Goal: Task Accomplishment & Management: Manage account settings

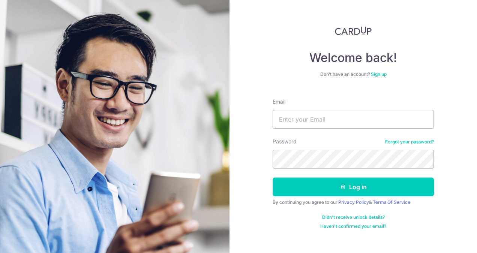
type input "[EMAIL_ADDRESS][DOMAIN_NAME]"
click at [273, 178] on button "Log in" at bounding box center [353, 187] width 161 height 19
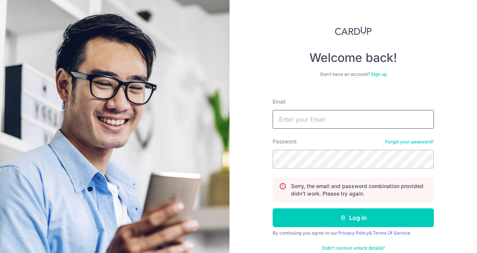
drag, startPoint x: 0, startPoint y: 0, endPoint x: 316, endPoint y: 115, distance: 335.9
click at [316, 115] on input "Email" at bounding box center [353, 119] width 161 height 19
type input "[EMAIL_ADDRESS][DOMAIN_NAME]"
click at [273, 208] on button "Log in" at bounding box center [353, 217] width 161 height 19
drag, startPoint x: 311, startPoint y: 114, endPoint x: 306, endPoint y: 124, distance: 11.3
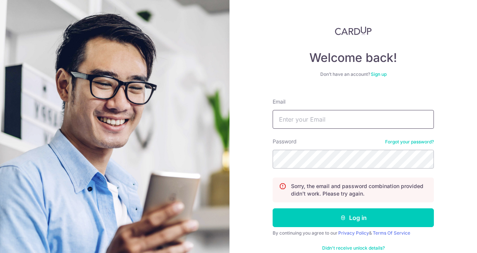
click at [311, 114] on input "Email" at bounding box center [353, 119] width 161 height 19
type input "[EMAIL_ADDRESS][DOMAIN_NAME]"
click at [273, 208] on button "Log in" at bounding box center [353, 217] width 161 height 19
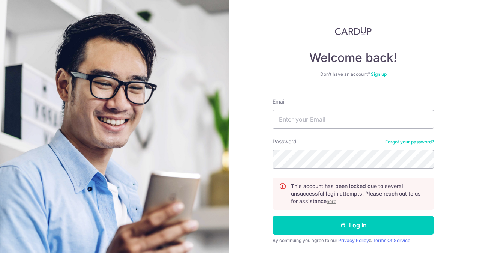
type input "[EMAIL_ADDRESS][DOMAIN_NAME]"
click at [273, 216] on button "Log in" at bounding box center [353, 225] width 161 height 19
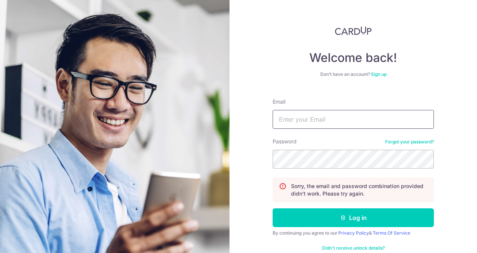
click at [284, 125] on input "Email" at bounding box center [353, 119] width 161 height 19
type input "hibin39@gmail.com"
click at [273, 208] on button "Log in" at bounding box center [353, 217] width 161 height 19
click at [297, 115] on input "Email" at bounding box center [353, 119] width 161 height 19
type input "[EMAIL_ADDRESS][DOMAIN_NAME]"
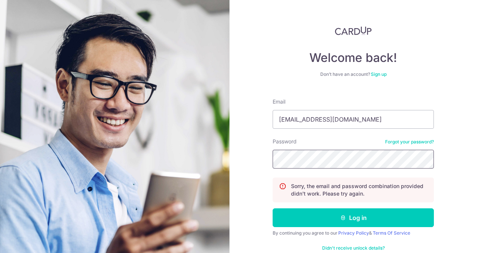
click at [273, 208] on button "Log in" at bounding box center [353, 217] width 161 height 19
click at [413, 143] on link "Forgot your password?" at bounding box center [409, 142] width 49 height 6
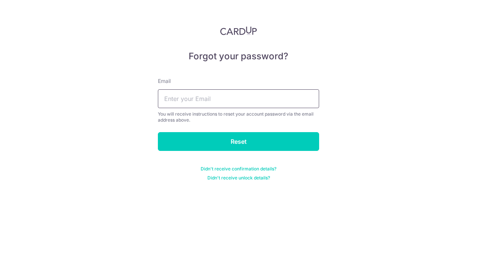
drag, startPoint x: 182, startPoint y: 102, endPoint x: 178, endPoint y: 102, distance: 4.1
click at [182, 102] on input "text" at bounding box center [238, 98] width 161 height 19
type input "HIBIN39@GMAIL.COM"
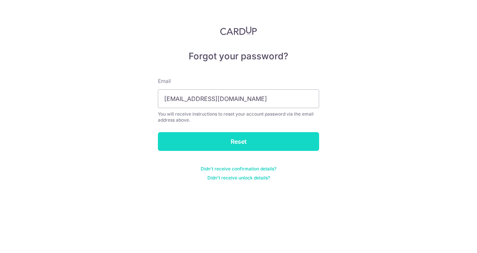
click at [196, 142] on input "Reset" at bounding box center [238, 141] width 161 height 19
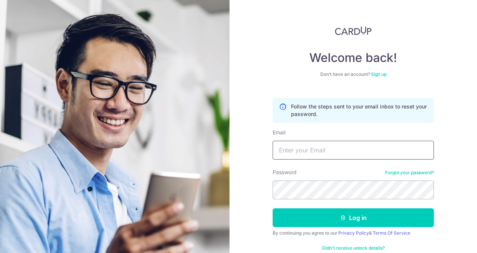
click at [296, 153] on input "Email" at bounding box center [353, 150] width 161 height 19
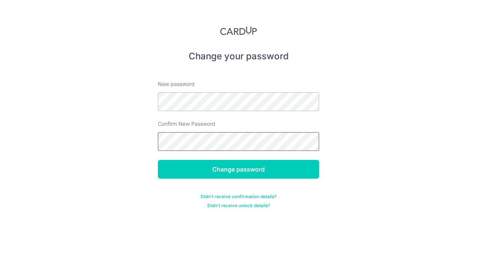
click at [158, 160] on input "Change password" at bounding box center [238, 169] width 161 height 19
